Goal: Task Accomplishment & Management: Manage account settings

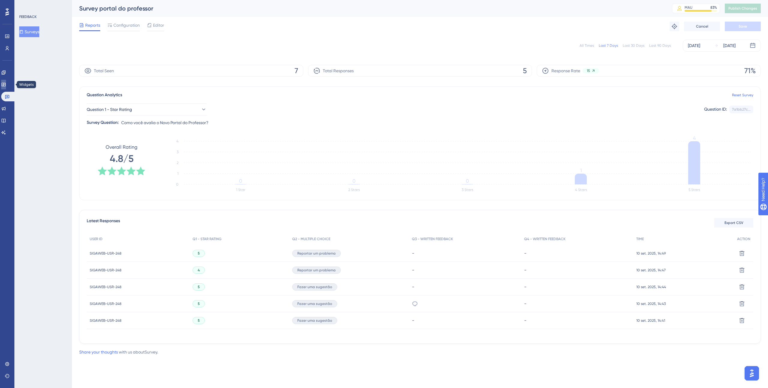
click at [6, 82] on icon at bounding box center [3, 84] width 5 height 5
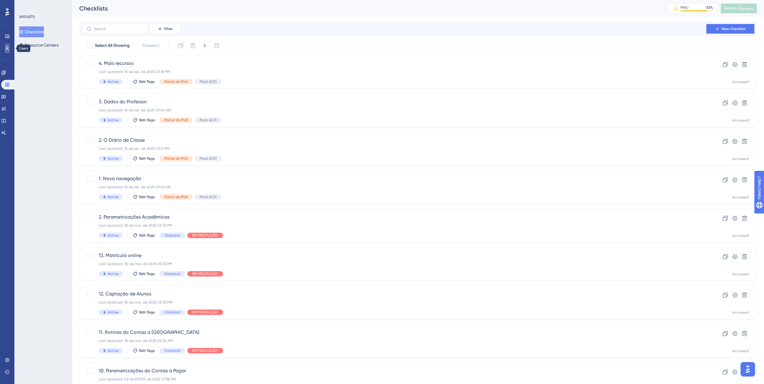
click at [5, 49] on link at bounding box center [7, 49] width 5 height 10
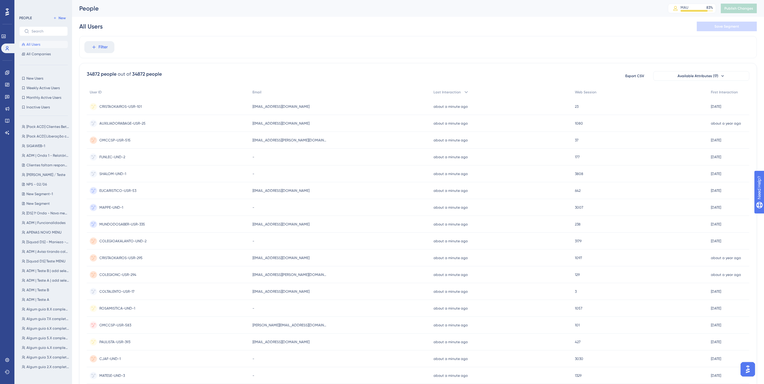
click at [46, 122] on div "[Pack ACD] Clientes Beta - Portal do Professor [Pack ACD] Clientes Beta - Porta…" at bounding box center [45, 247] width 52 height 252
click at [46, 124] on span "[Pack ACD] Clientes Beta - Portal do Professor" at bounding box center [47, 126] width 43 height 5
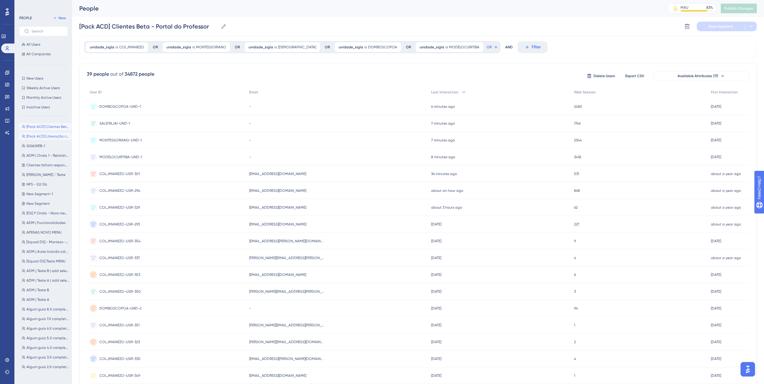
click at [46, 136] on span "[Pack ACD] Liberação clientes beta" at bounding box center [47, 136] width 43 height 5
type input "[Pack ACD] Liberação clientes beta"
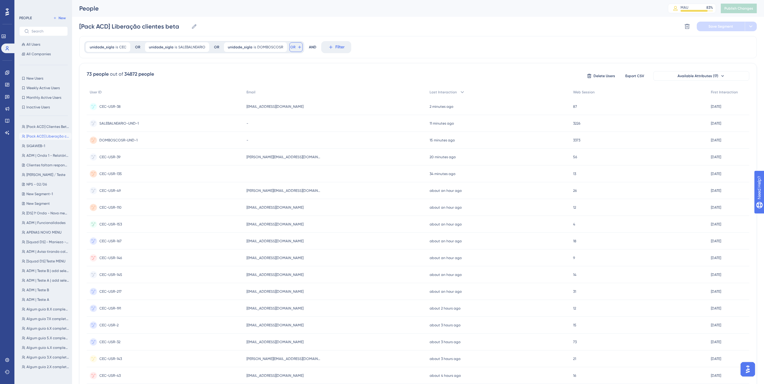
click at [297, 47] on icon at bounding box center [299, 47] width 5 height 5
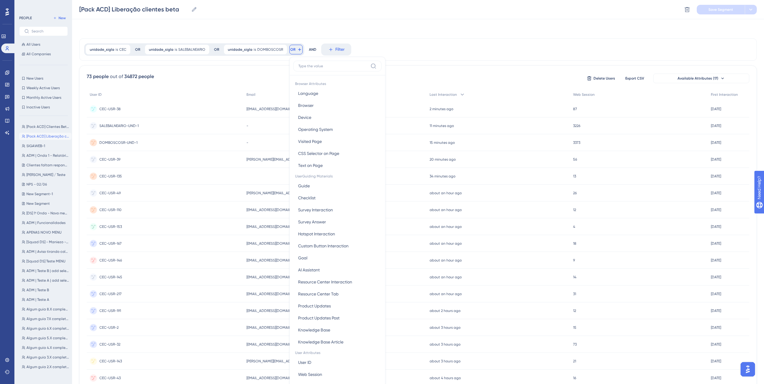
scroll to position [27, 0]
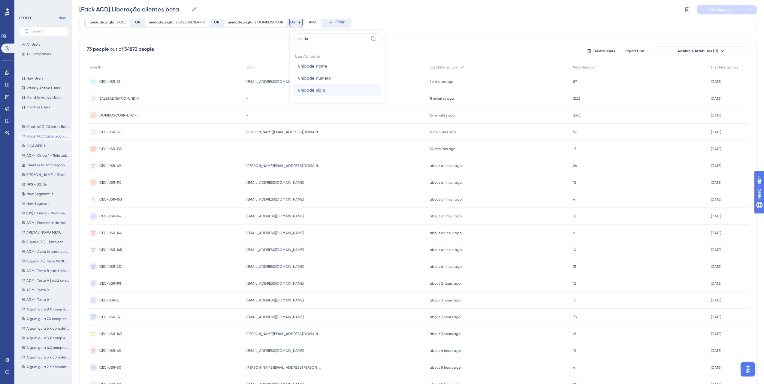
type input "unida"
click at [314, 94] on button "unidade_sigla unidade_sigla" at bounding box center [337, 90] width 88 height 12
type input "[DEMOGRAPHIC_DATA]"
click at [364, 132] on span "Done" at bounding box center [366, 131] width 10 height 7
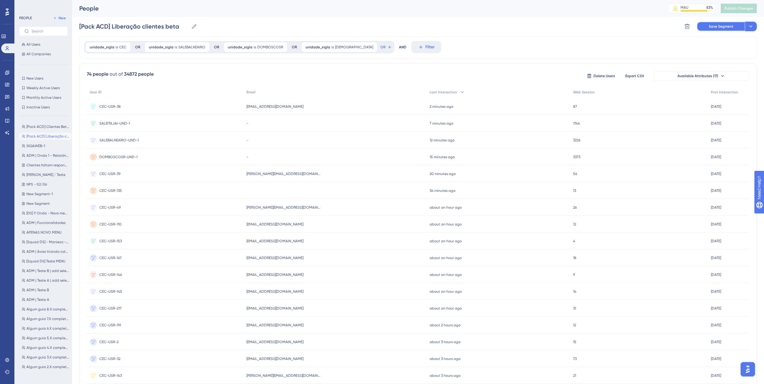
click at [720, 29] on button "Save Segment" at bounding box center [721, 27] width 48 height 10
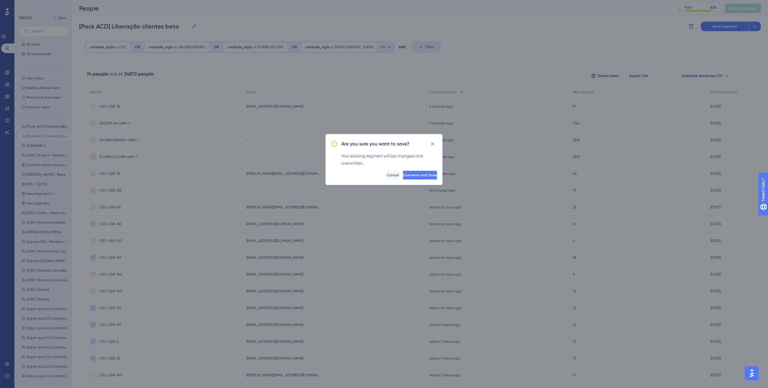
click at [410, 173] on span "Overwrite and Save" at bounding box center [420, 175] width 34 height 5
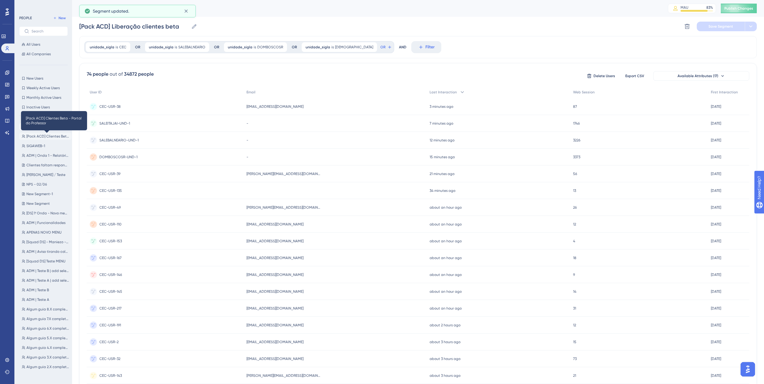
click at [48, 137] on span "[Pack ACD] Clientes Beta - Portal do Professor" at bounding box center [47, 136] width 43 height 5
type input "[Pack ACD] Clientes Beta - Portal do Professor"
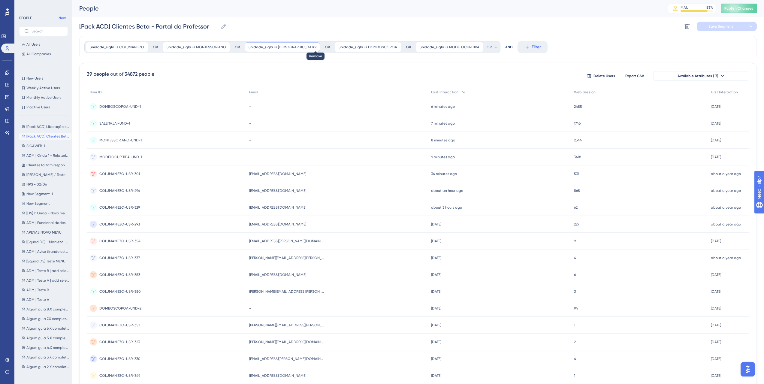
click at [314, 47] on icon at bounding box center [316, 47] width 4 height 4
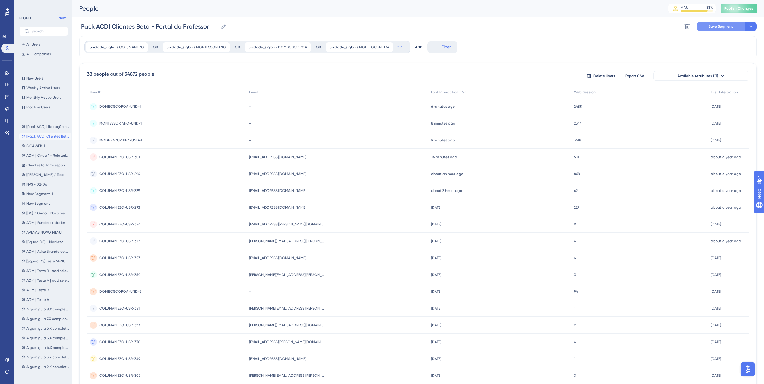
click at [721, 27] on span "Save Segment" at bounding box center [720, 26] width 25 height 5
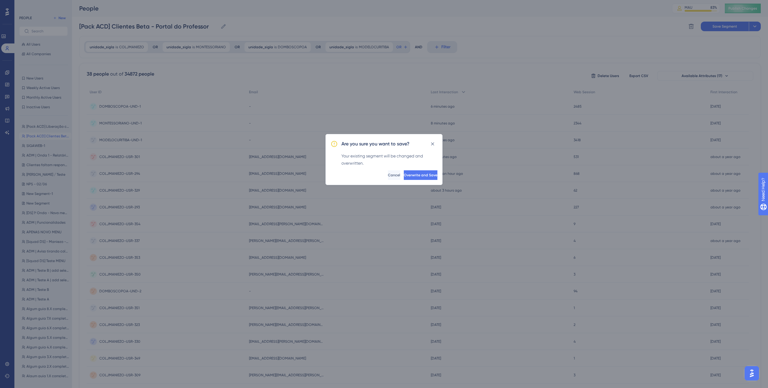
click at [410, 176] on span "Overwrite and Save" at bounding box center [421, 175] width 34 height 5
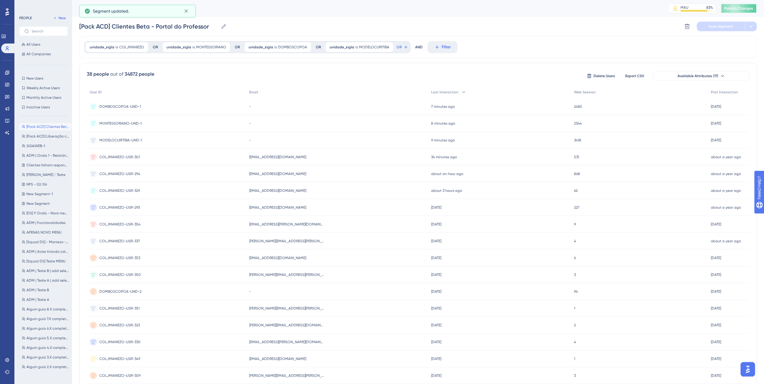
click at [743, 4] on button "Publish Changes" at bounding box center [739, 9] width 36 height 10
